Goal: Check status: Check status

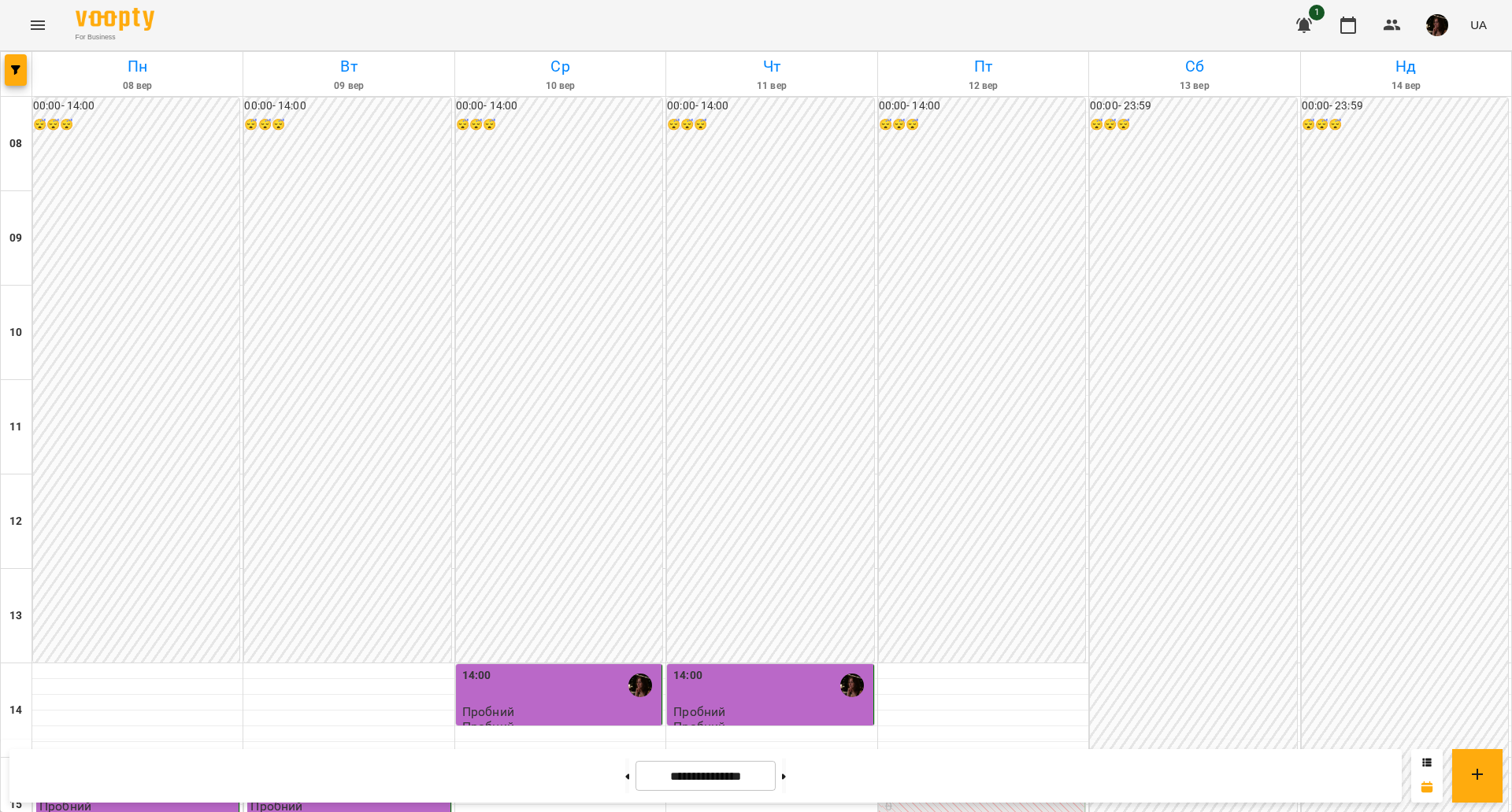
scroll to position [394, 0]
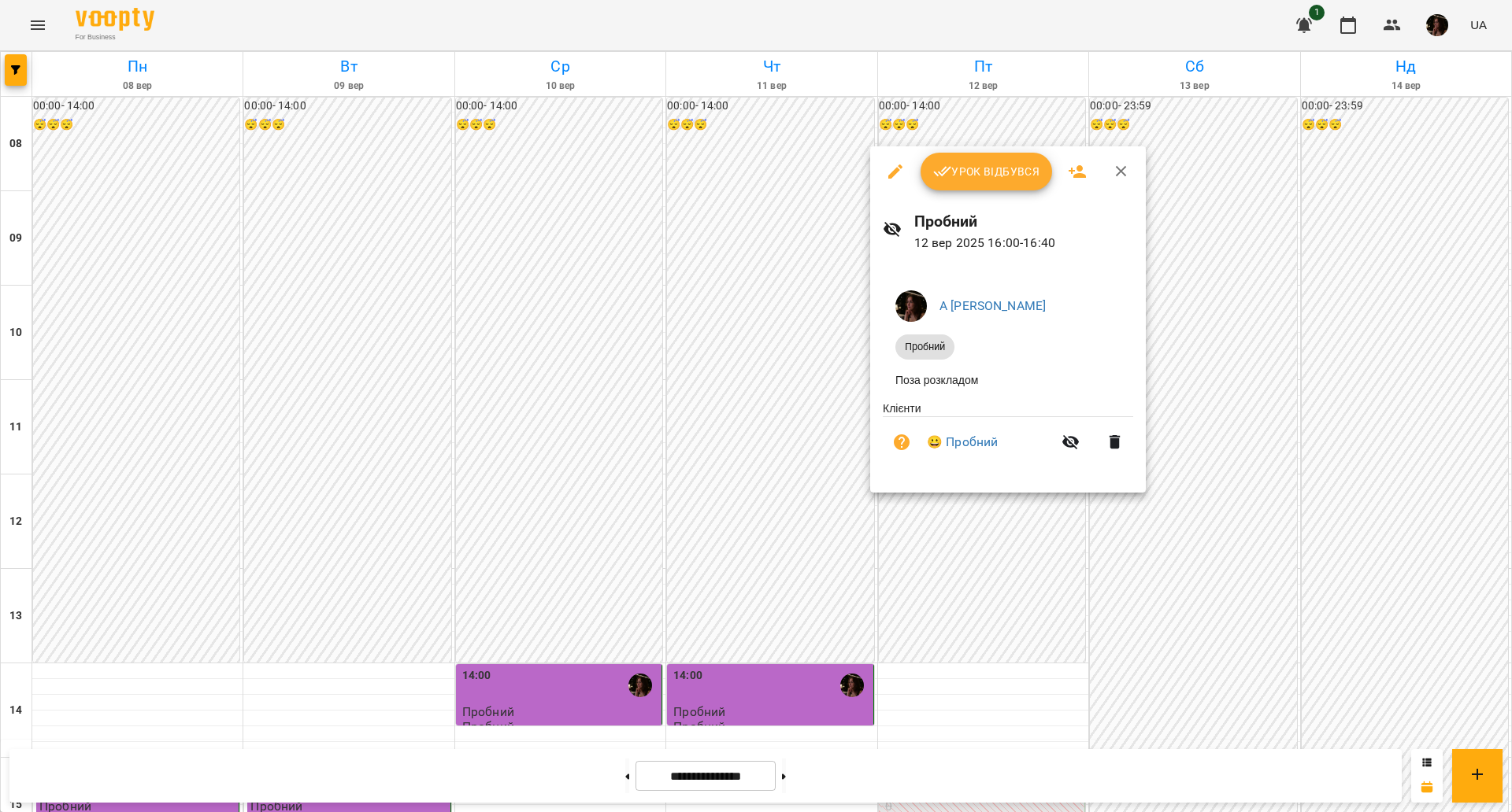
click at [948, 175] on icon "button" at bounding box center [943, 172] width 19 height 19
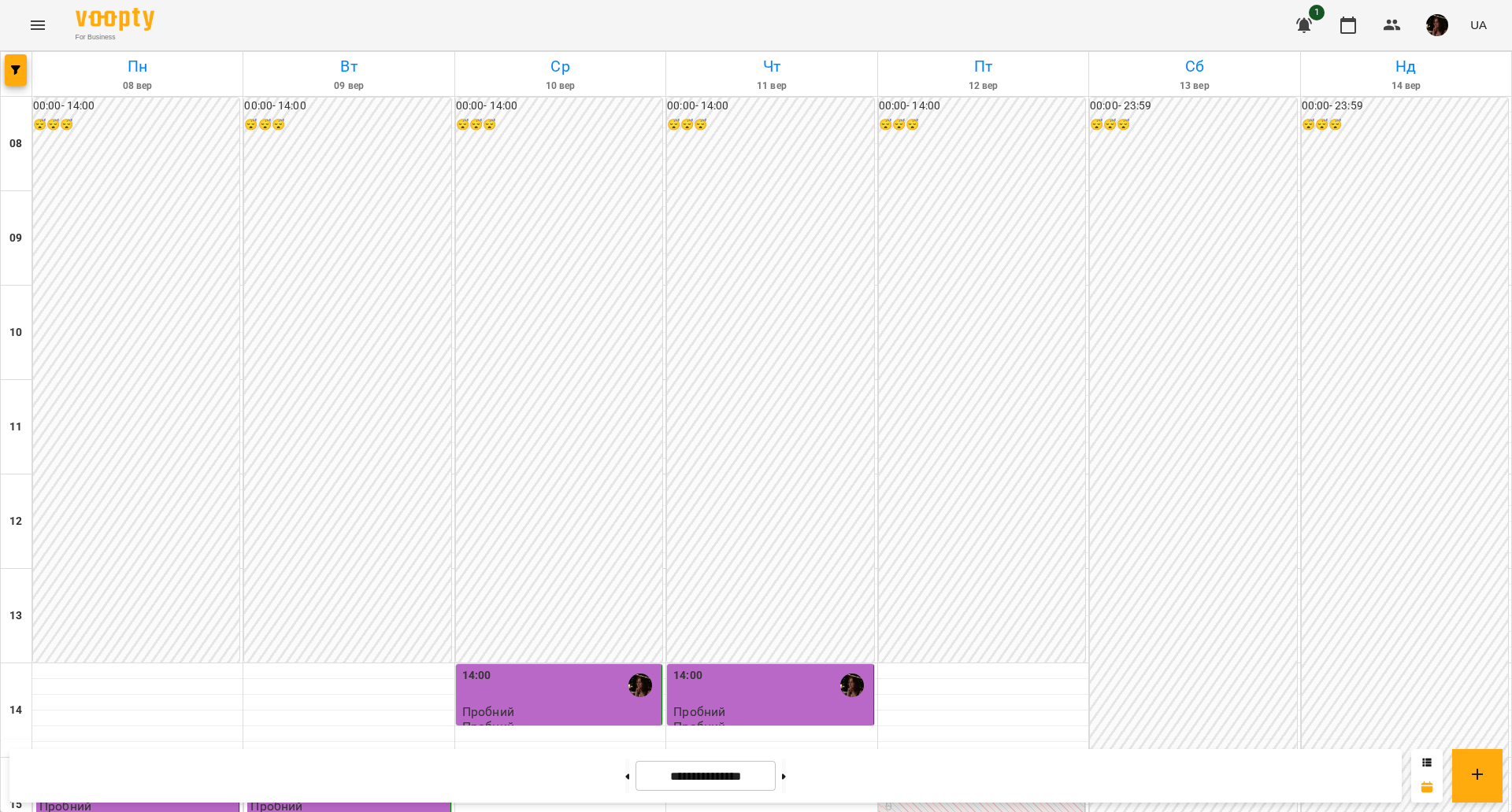
scroll to position [678, 0]
